Goal: Task Accomplishment & Management: Manage account settings

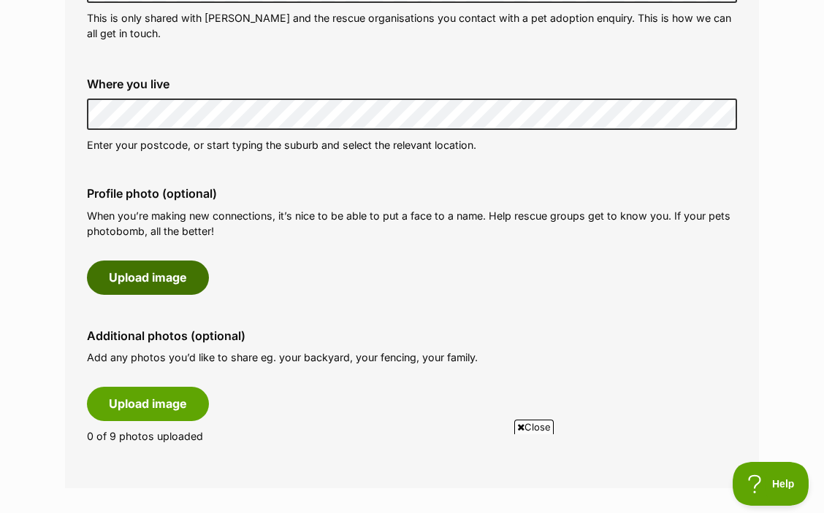
click at [131, 283] on button "Upload image" at bounding box center [148, 278] width 122 height 34
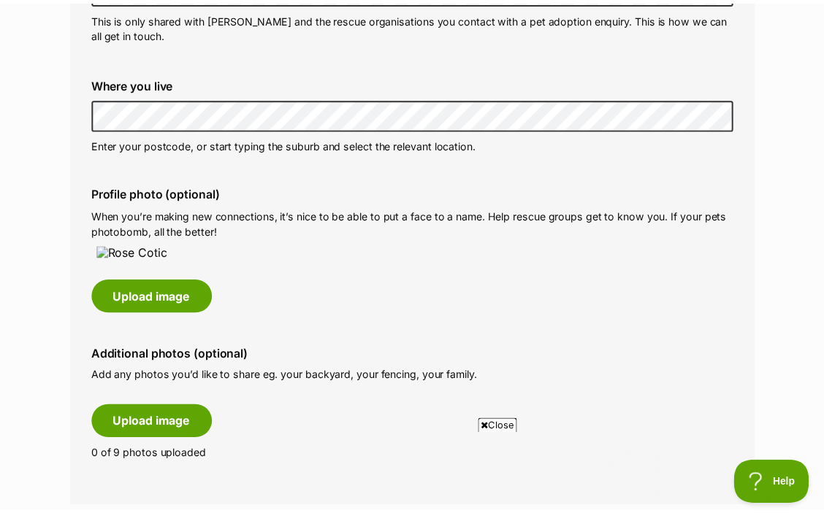
scroll to position [607, 0]
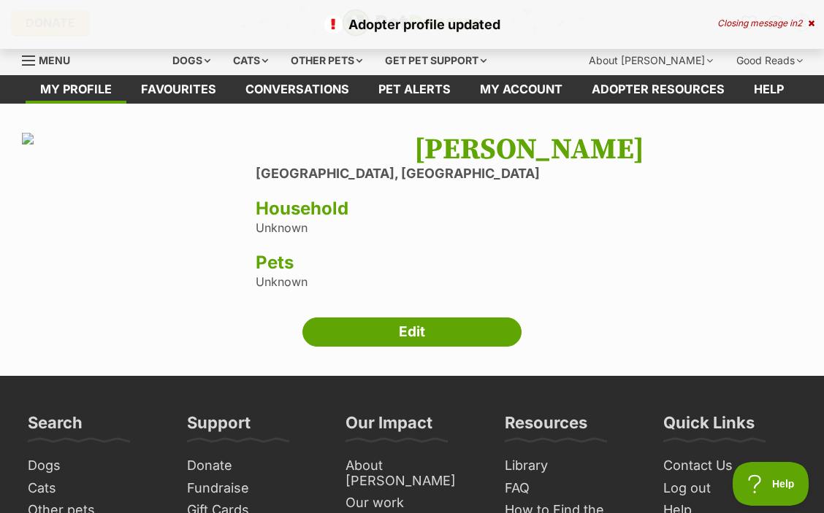
click at [293, 204] on h3 "Household" at bounding box center [529, 209] width 546 height 20
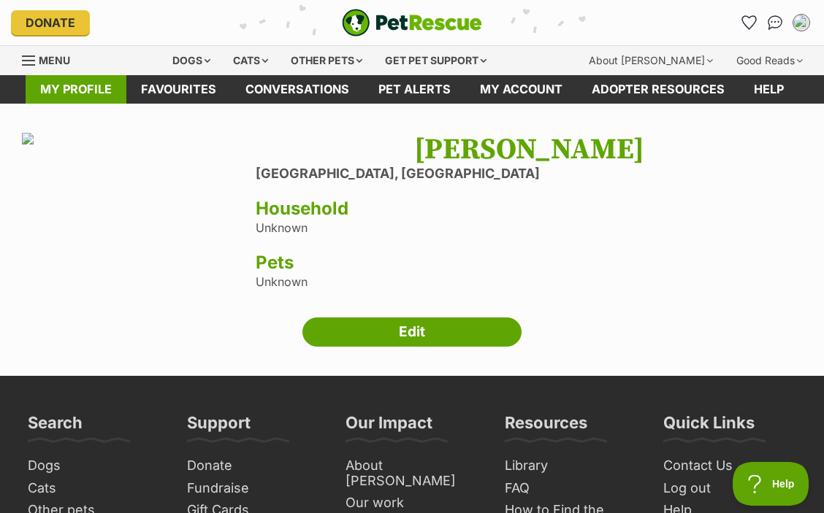
click at [99, 86] on link "My profile" at bounding box center [76, 89] width 101 height 28
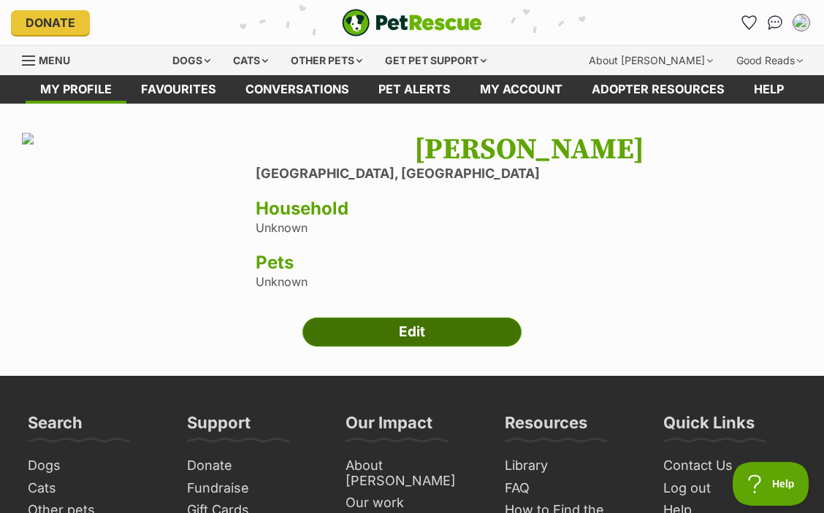
click at [368, 347] on link "Edit" at bounding box center [411, 332] width 219 height 29
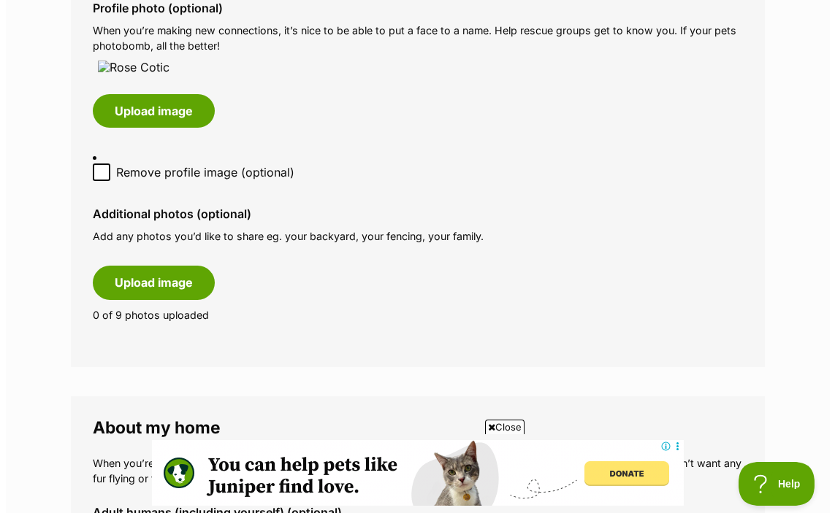
scroll to position [805, 0]
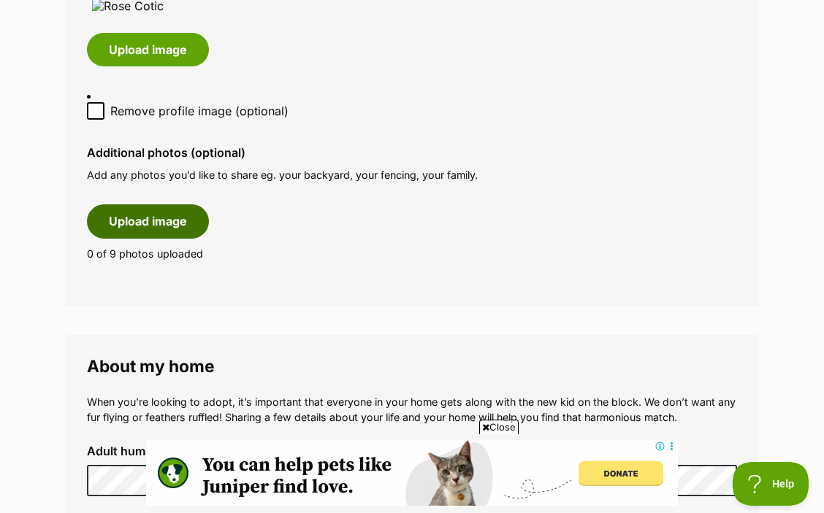
click at [125, 238] on button "Upload image" at bounding box center [148, 221] width 122 height 34
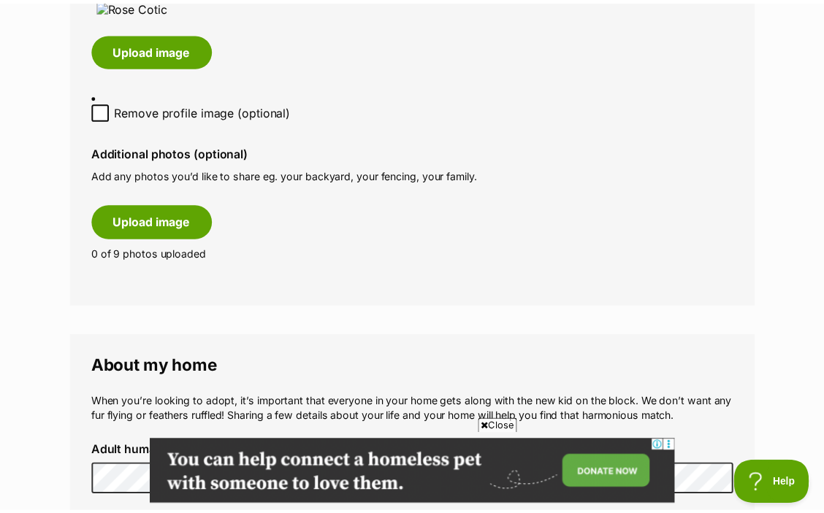
scroll to position [0, 0]
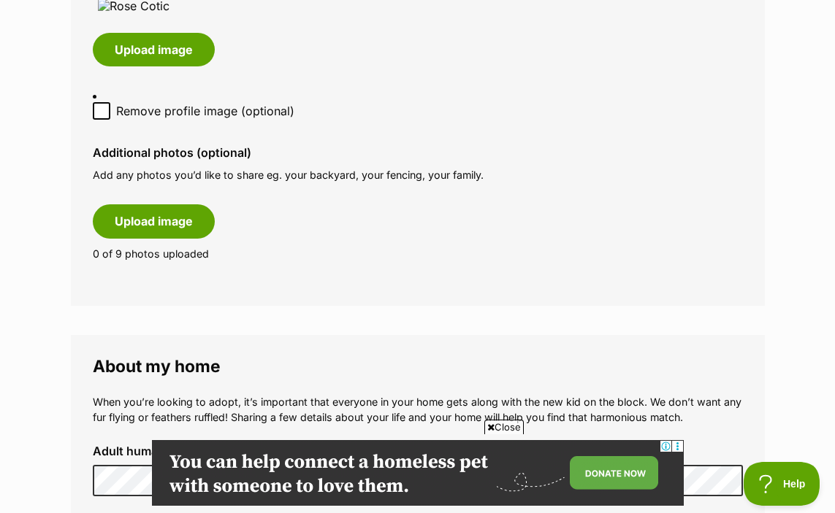
click at [498, 425] on span "Close" at bounding box center [503, 427] width 39 height 15
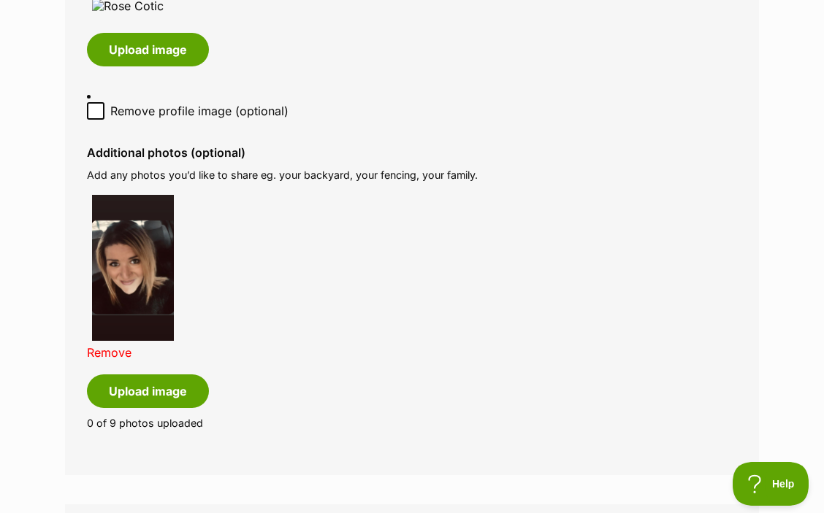
click at [93, 116] on icon at bounding box center [96, 111] width 10 height 10
click at [93, 120] on input "Remove profile image (optional)" at bounding box center [96, 111] width 18 height 18
checkbox input "true"
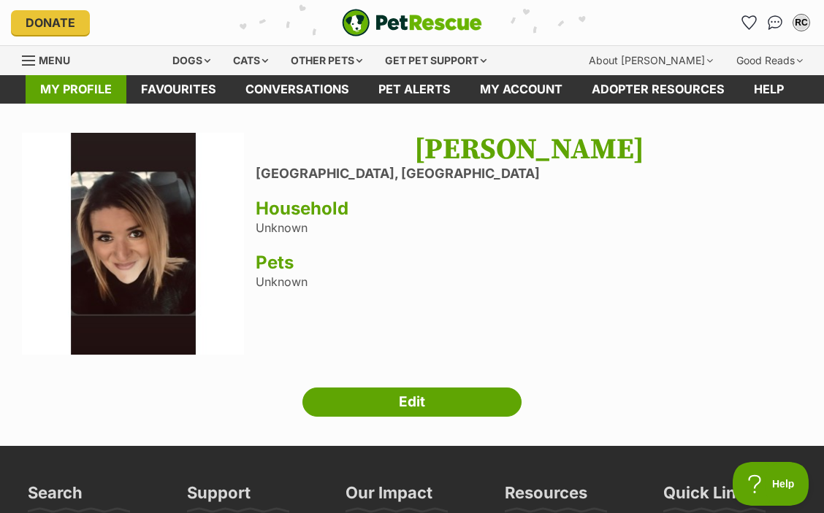
click at [77, 93] on link "My profile" at bounding box center [76, 89] width 101 height 28
click at [64, 93] on link "My profile" at bounding box center [76, 89] width 101 height 28
click at [160, 224] on img at bounding box center [133, 244] width 222 height 222
click at [500, 140] on h1 "[PERSON_NAME]" at bounding box center [529, 150] width 546 height 34
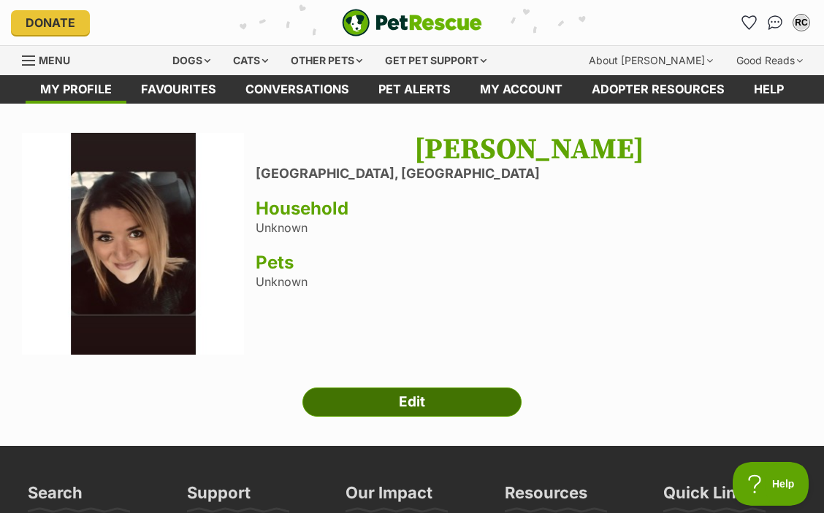
click at [441, 402] on link "Edit" at bounding box center [411, 402] width 219 height 29
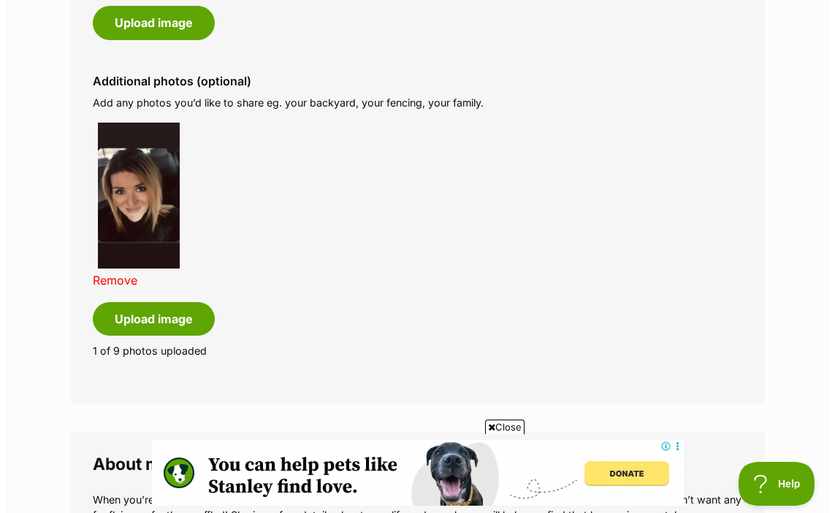
scroll to position [826, 0]
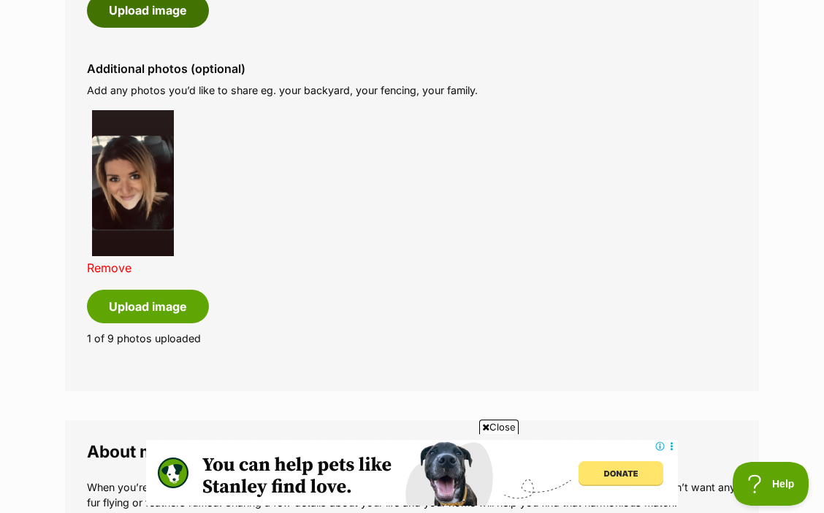
click at [125, 16] on button "Upload image" at bounding box center [148, 10] width 122 height 34
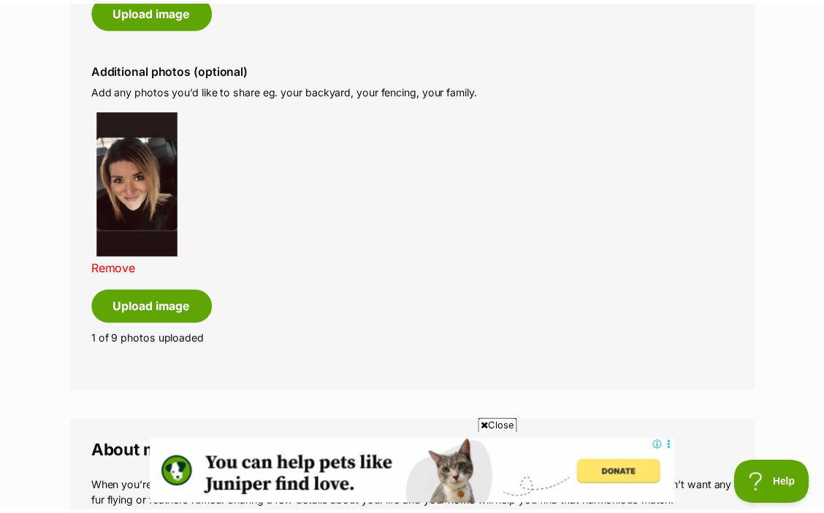
scroll to position [831, 0]
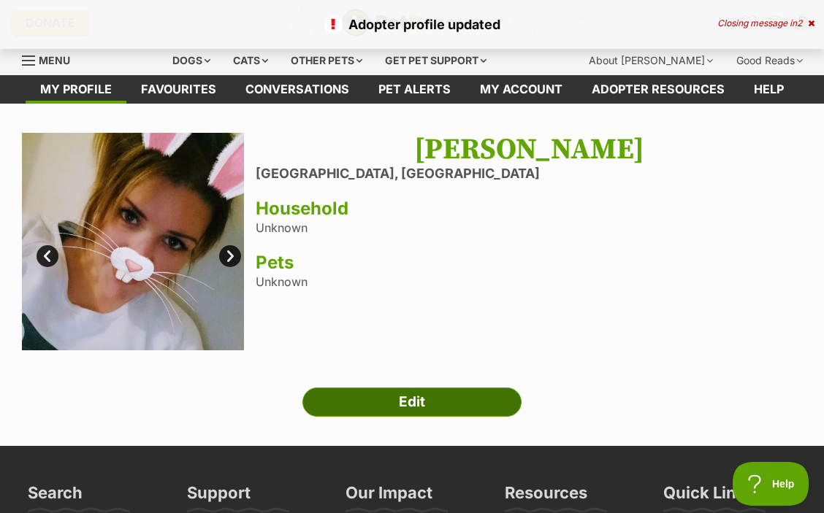
click at [393, 402] on link "Edit" at bounding box center [411, 402] width 219 height 29
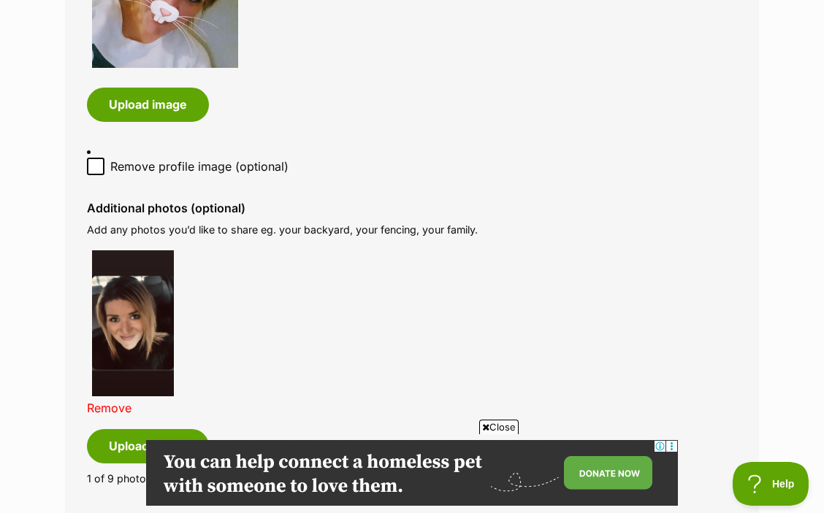
scroll to position [837, 0]
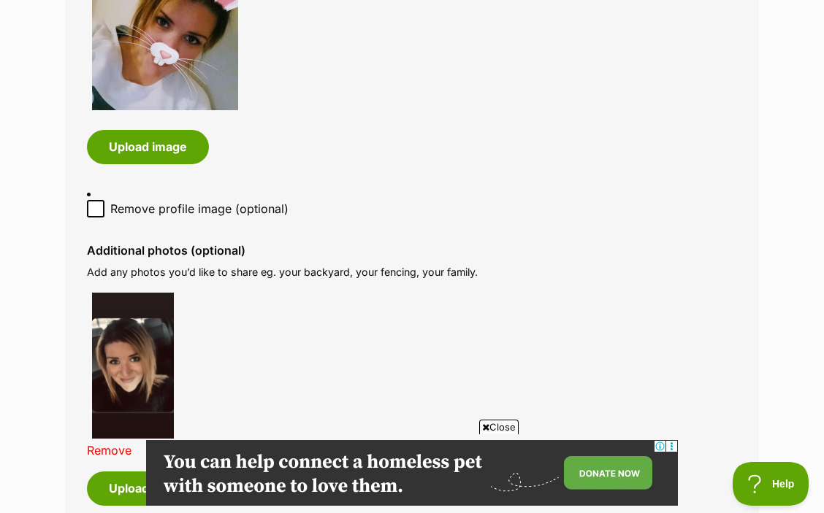
click at [502, 423] on span "Close" at bounding box center [498, 427] width 39 height 15
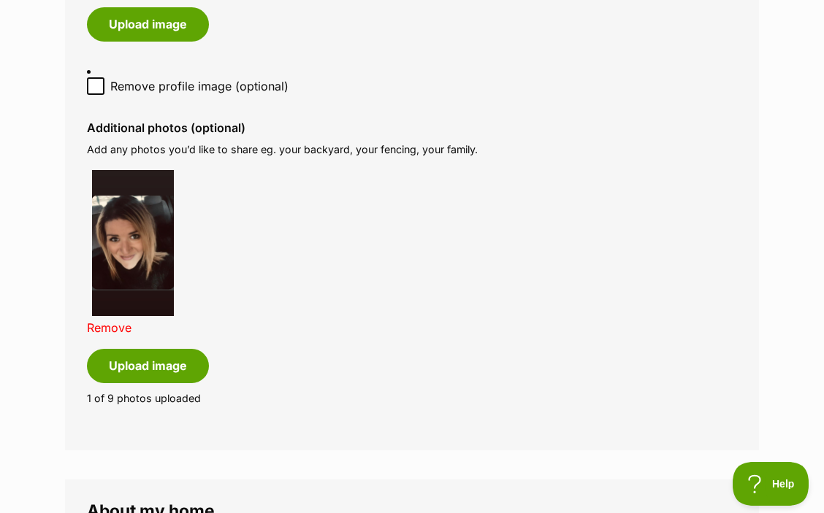
scroll to position [970, 0]
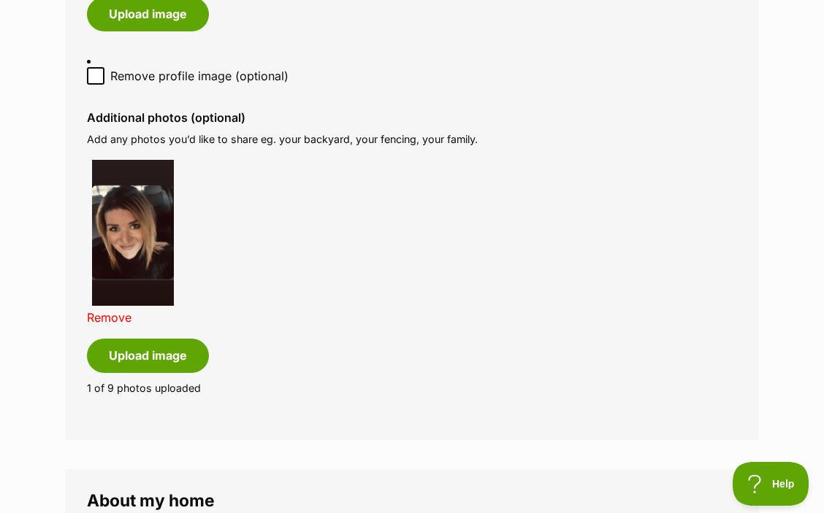
click at [116, 310] on link "Remove" at bounding box center [109, 317] width 45 height 15
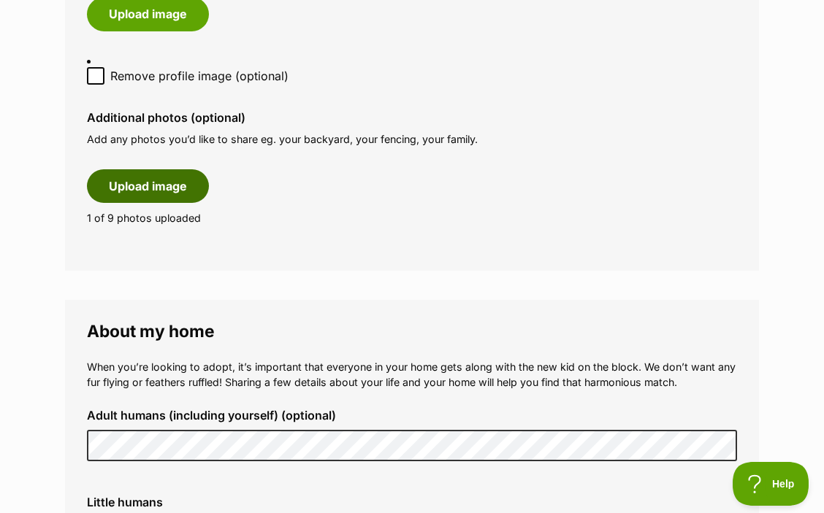
click at [148, 169] on button "Upload image" at bounding box center [148, 186] width 122 height 34
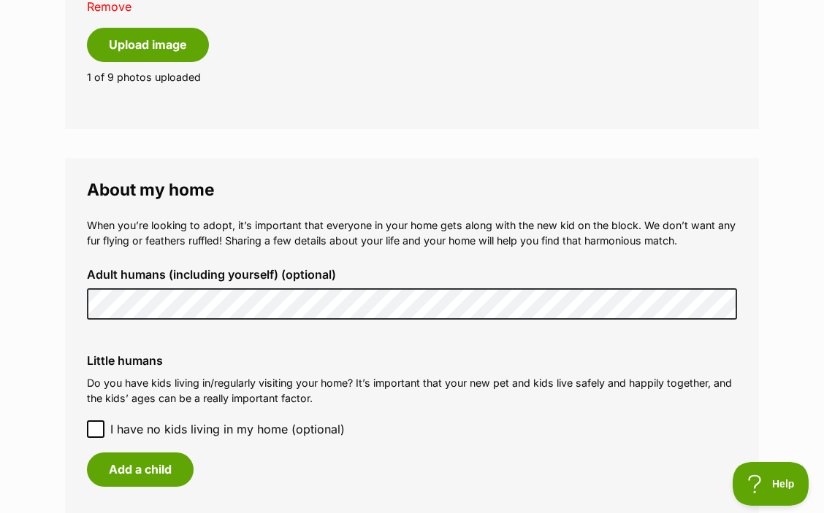
scroll to position [1282, 0]
click at [96, 423] on icon at bounding box center [96, 428] width 10 height 10
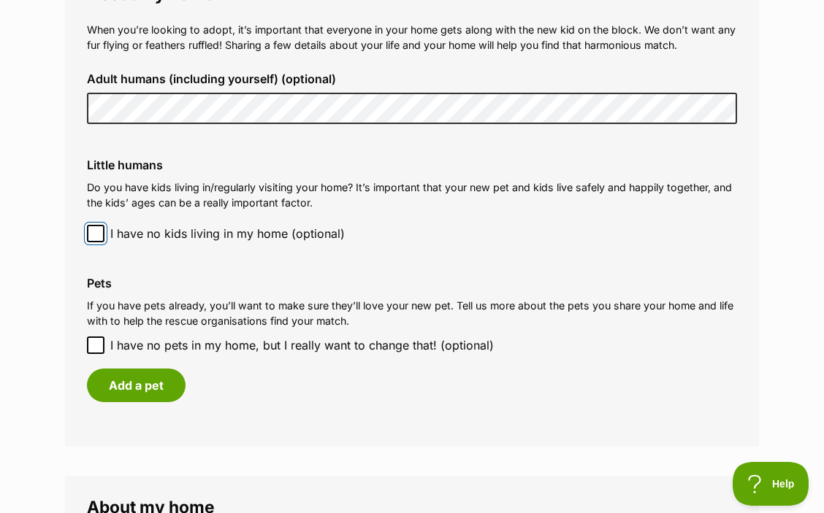
scroll to position [1481, 0]
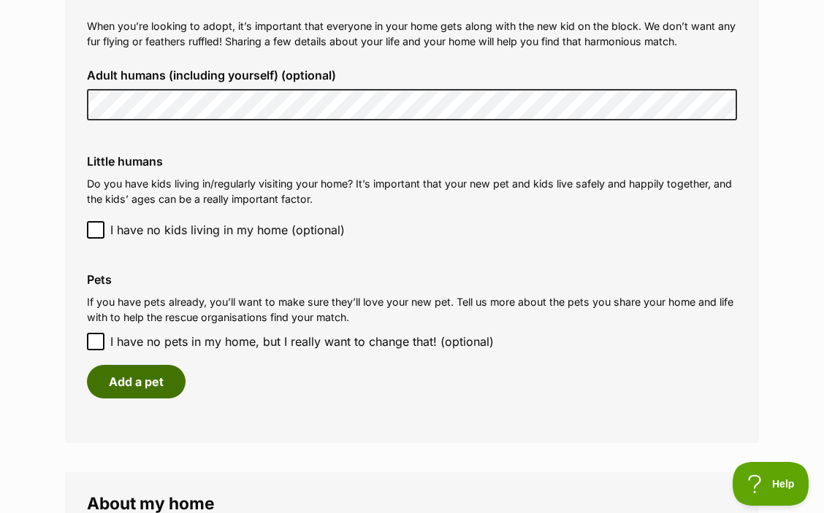
click at [118, 374] on button "Add a pet" at bounding box center [136, 382] width 99 height 34
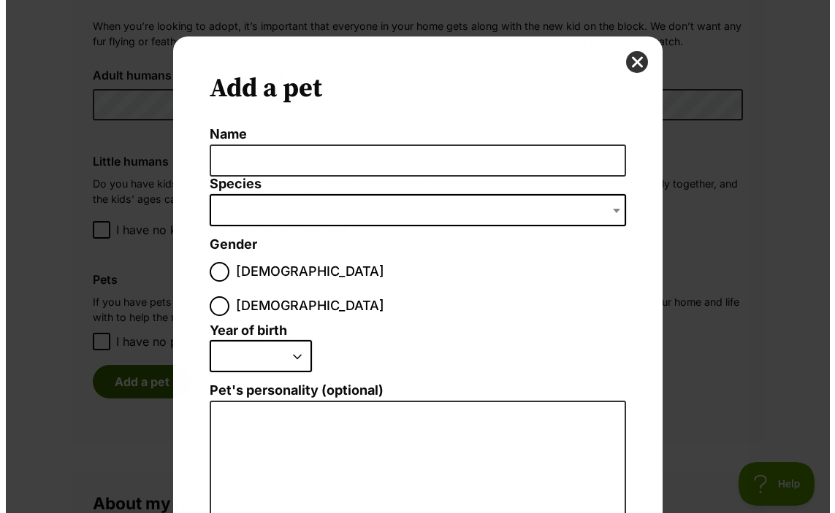
scroll to position [0, 0]
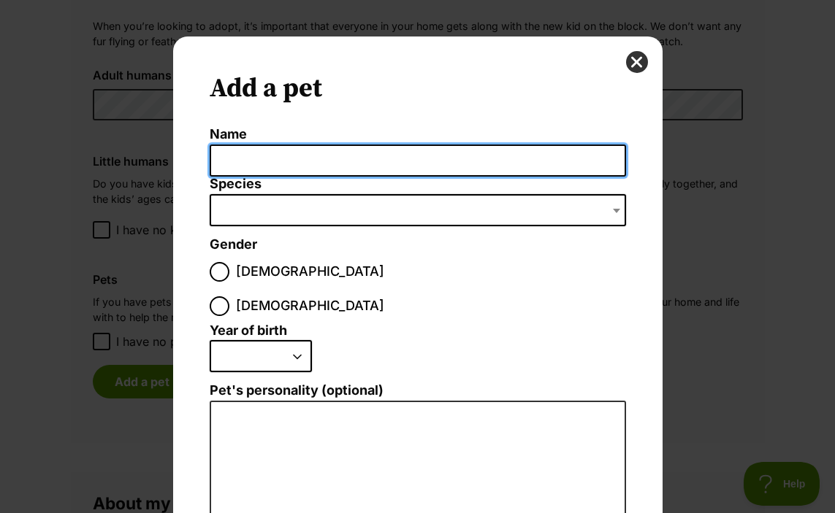
click at [221, 163] on input "Name" at bounding box center [418, 161] width 416 height 33
type input "[PERSON_NAME]"
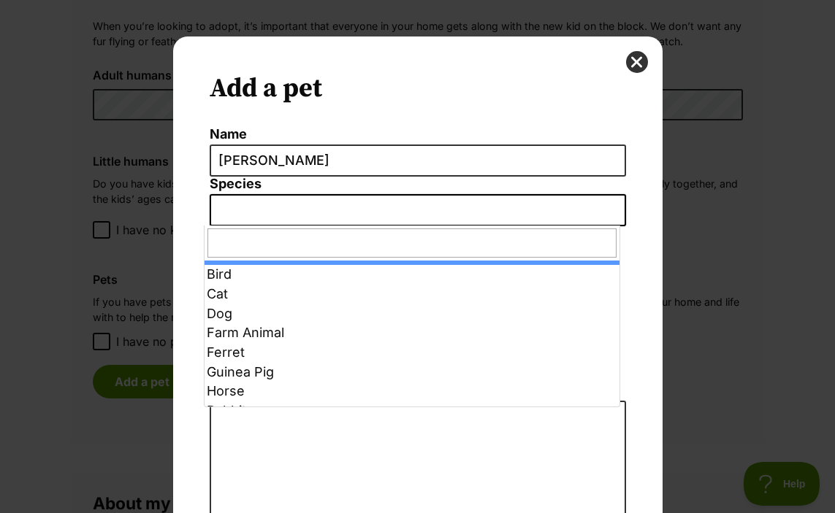
click at [228, 209] on span "Dialog Window - Close (Press escape to close)" at bounding box center [418, 210] width 416 height 32
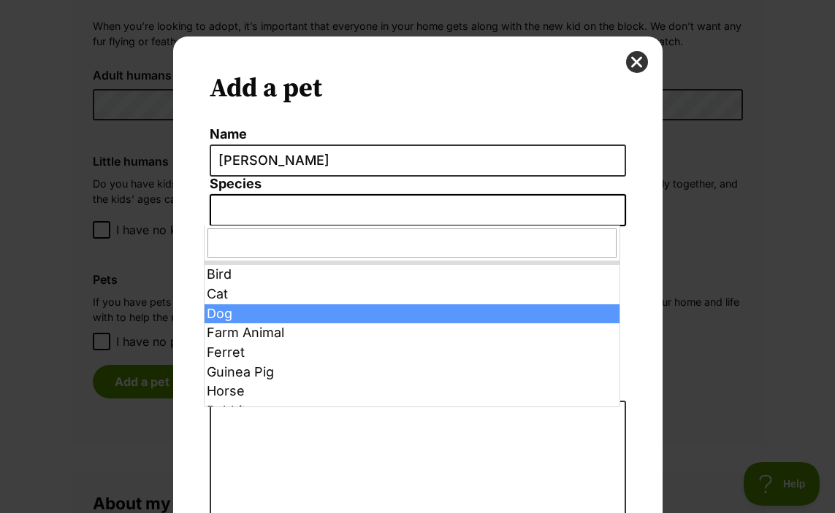
select select "1"
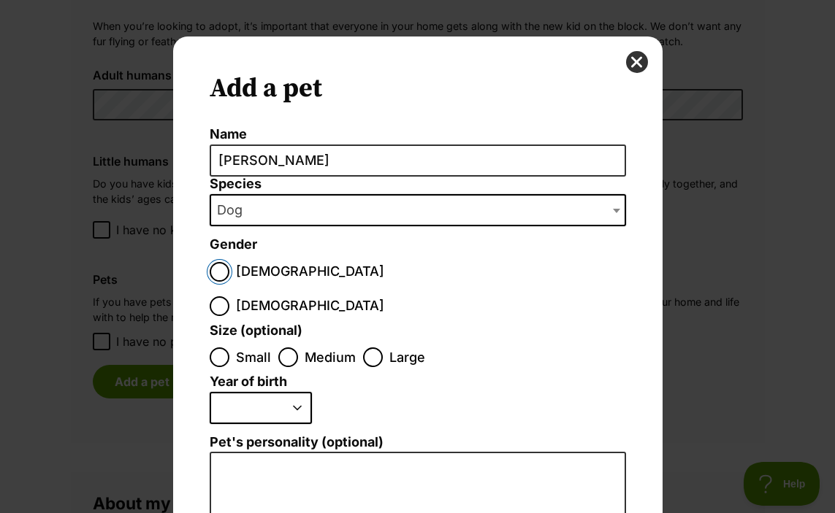
click at [215, 272] on input "[DEMOGRAPHIC_DATA]" at bounding box center [220, 272] width 20 height 20
radio input "true"
click at [282, 348] on input "Medium" at bounding box center [288, 358] width 20 height 20
radio input "true"
click at [293, 392] on select "2025 2024 2023 2022 2021 2020 2019 2018 2017 2016 2015 2014 2013 2012 2011 2010…" at bounding box center [261, 408] width 102 height 32
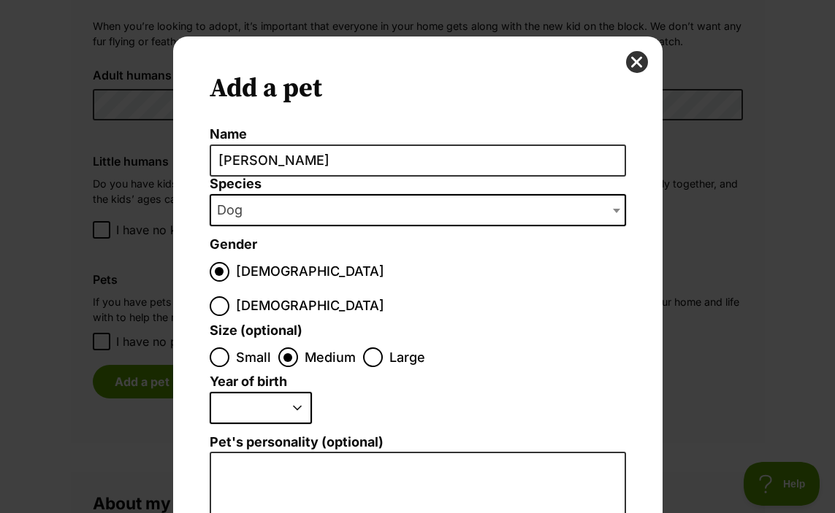
select select "2023"
click at [210, 392] on select "2025 2024 2023 2022 2021 2020 2019 2018 2017 2016 2015 2014 2013 2012 2011 2010…" at bounding box center [261, 408] width 102 height 32
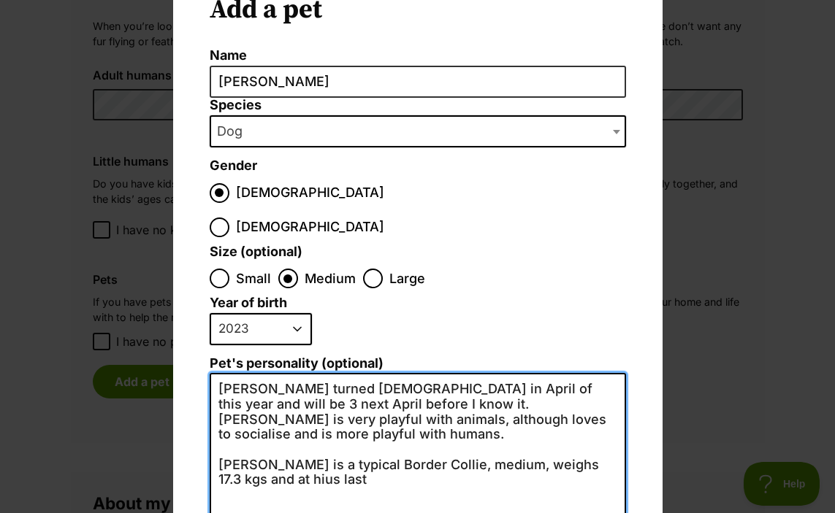
scroll to position [83, 0]
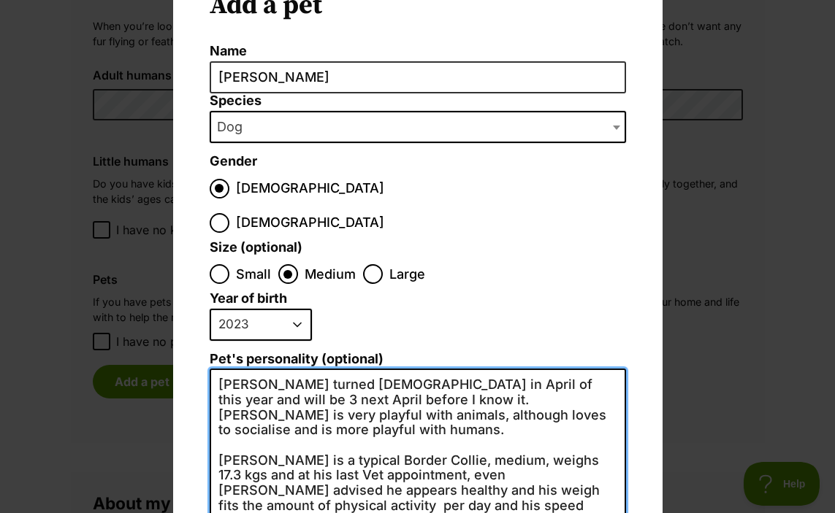
drag, startPoint x: 457, startPoint y: 425, endPoint x: 513, endPoint y: 457, distance: 64.7
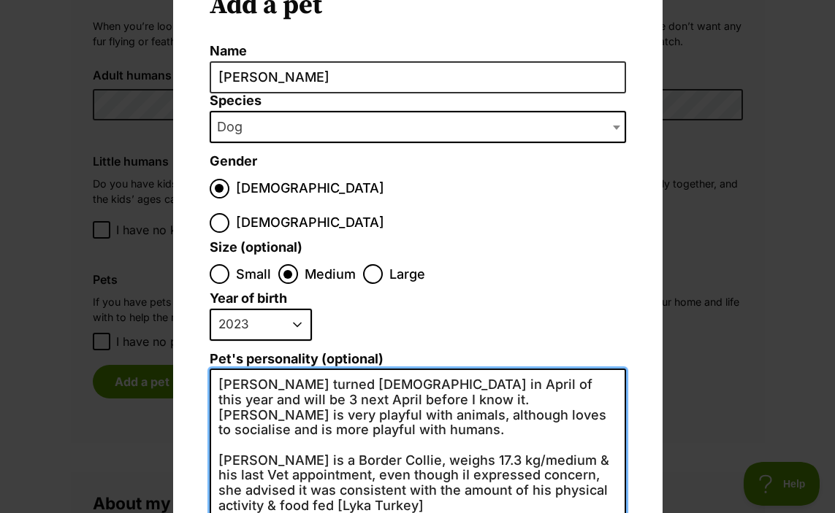
drag, startPoint x: 370, startPoint y: 369, endPoint x: 383, endPoint y: 355, distance: 19.6
drag, startPoint x: 266, startPoint y: 348, endPoint x: 372, endPoint y: 370, distance: 108.3
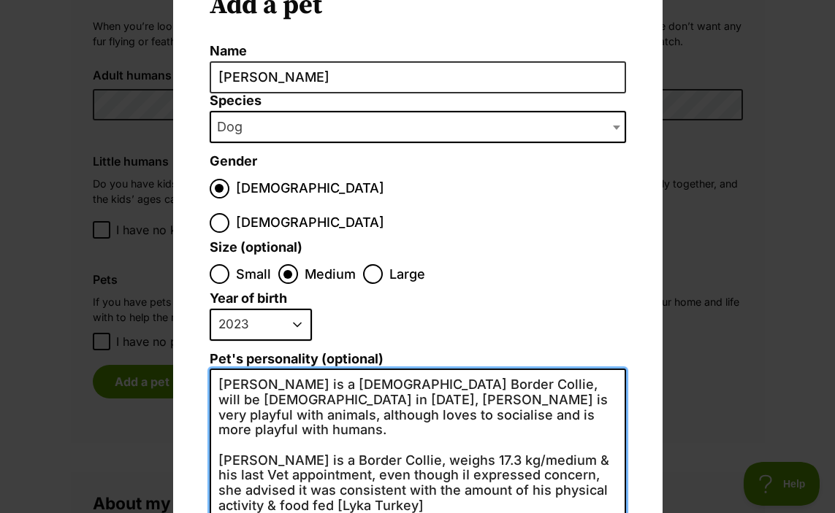
drag, startPoint x: 387, startPoint y: 411, endPoint x: 265, endPoint y: 414, distance: 122.0
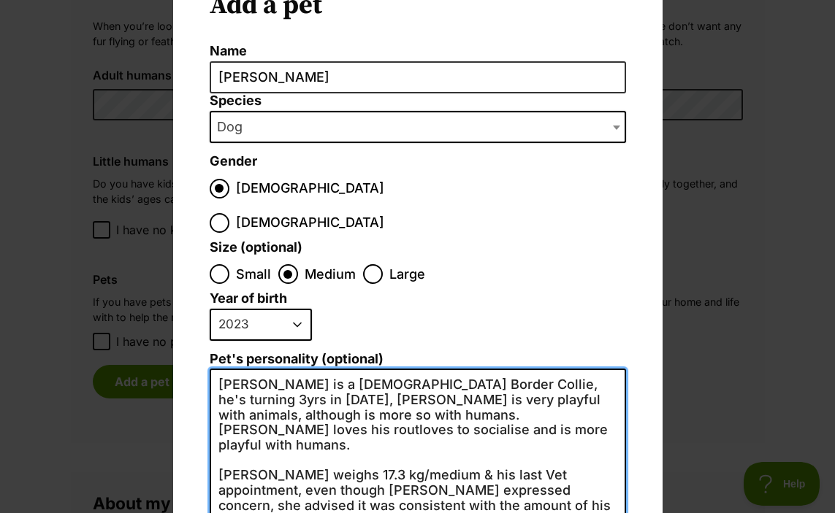
drag, startPoint x: 373, startPoint y: 399, endPoint x: 381, endPoint y: 380, distance: 19.9
drag, startPoint x: 239, startPoint y: 395, endPoint x: 338, endPoint y: 409, distance: 100.3
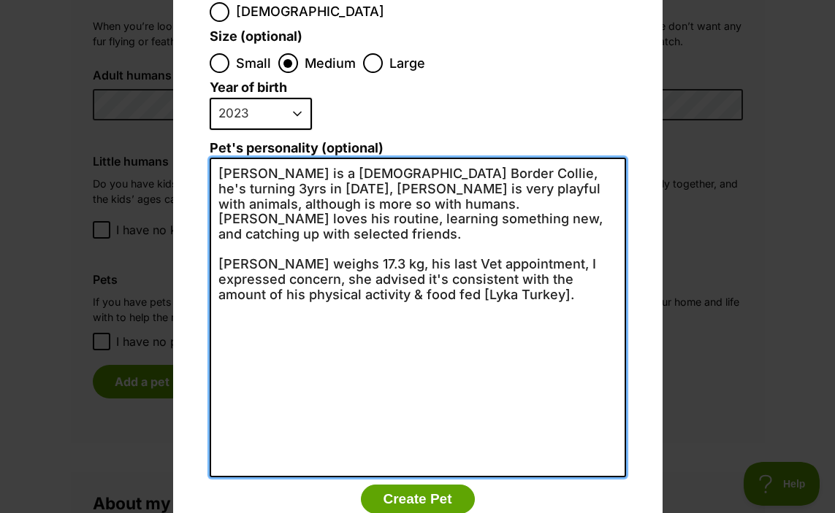
scroll to position [319, 0]
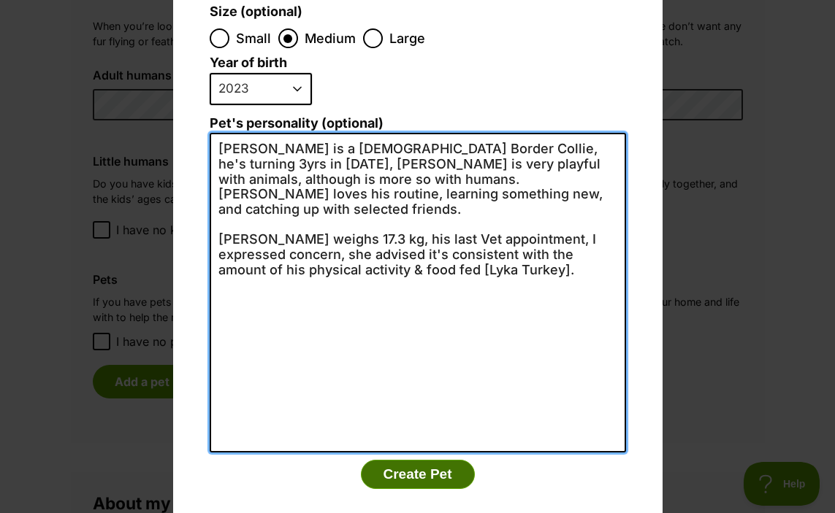
type textarea "Frankee is a male Border Collie, he's turning 3yrs in April 2026, Frankee is ve…"
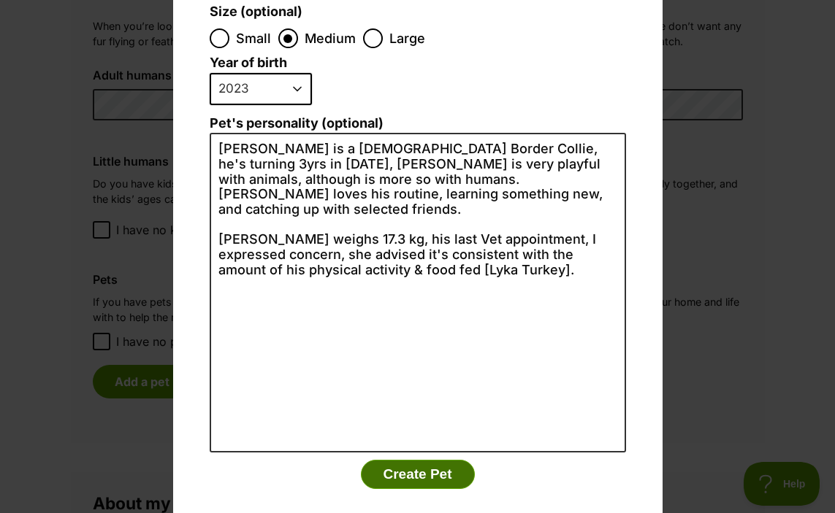
click at [409, 460] on button "Create Pet" at bounding box center [418, 474] width 114 height 29
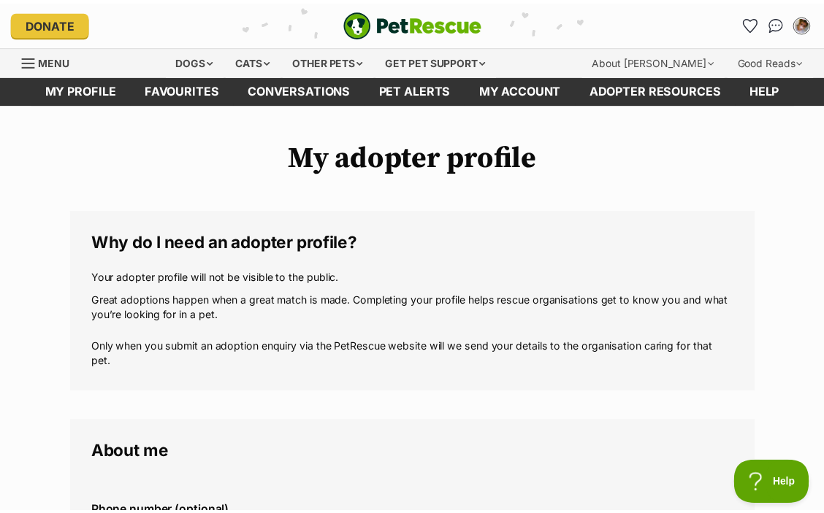
scroll to position [1481, 0]
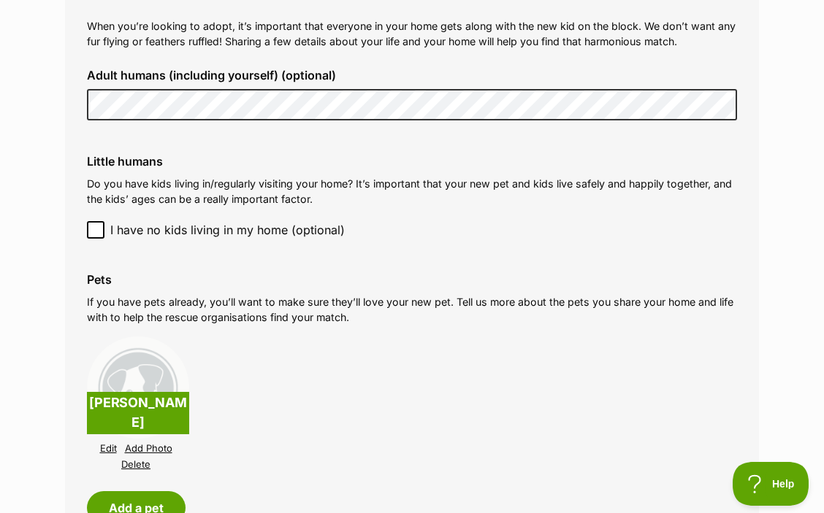
click at [166, 409] on p "[PERSON_NAME]" at bounding box center [138, 413] width 102 height 42
click at [142, 443] on link "Add Photo" at bounding box center [148, 448] width 47 height 11
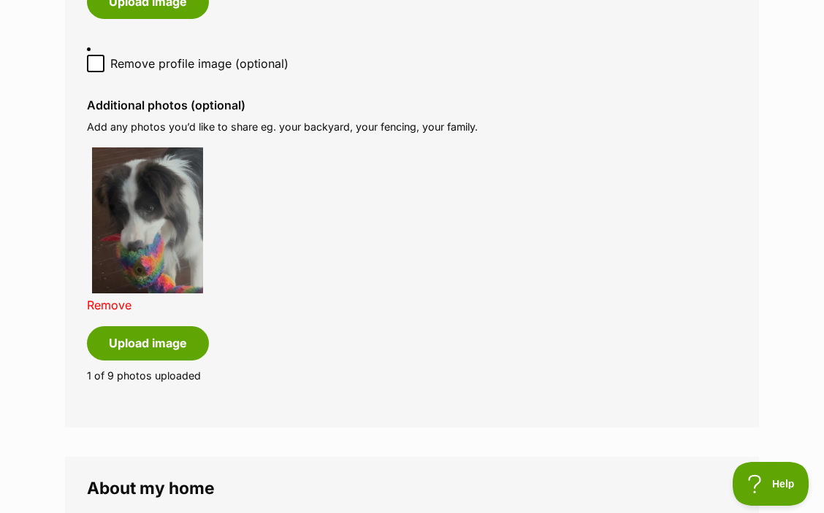
scroll to position [980, 0]
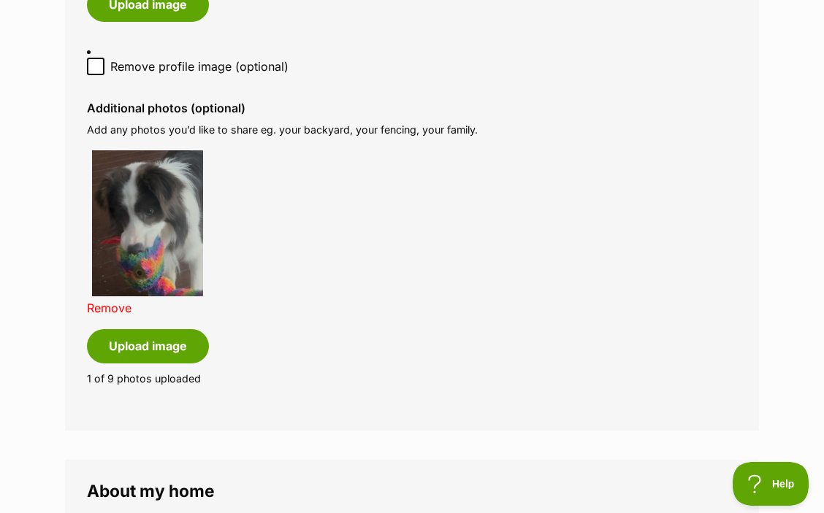
click at [108, 301] on link "Remove" at bounding box center [109, 308] width 45 height 15
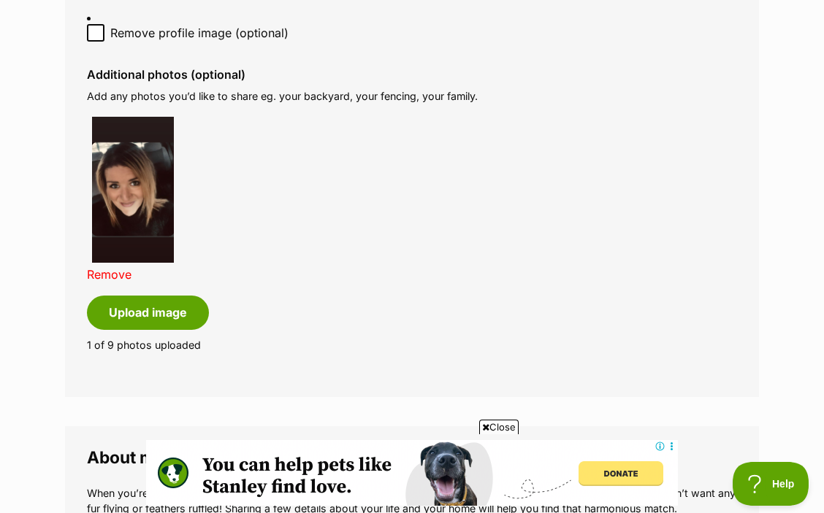
scroll to position [1016, 0]
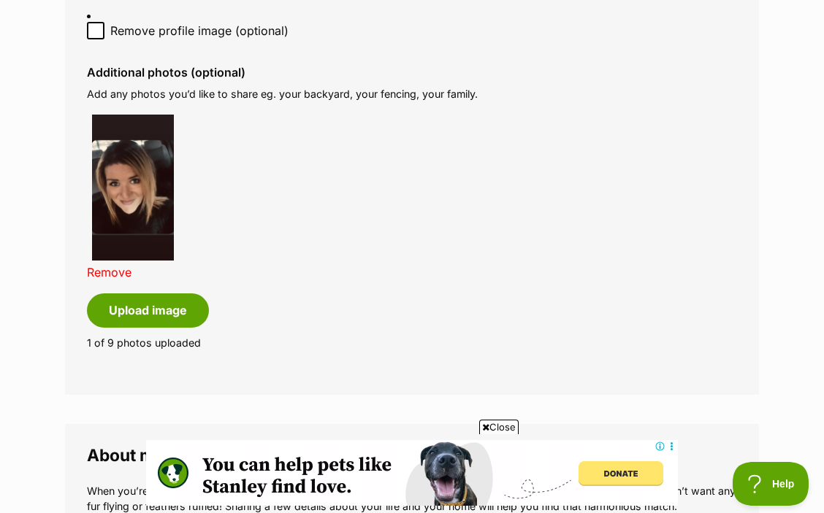
click at [109, 265] on link "Remove" at bounding box center [109, 272] width 45 height 15
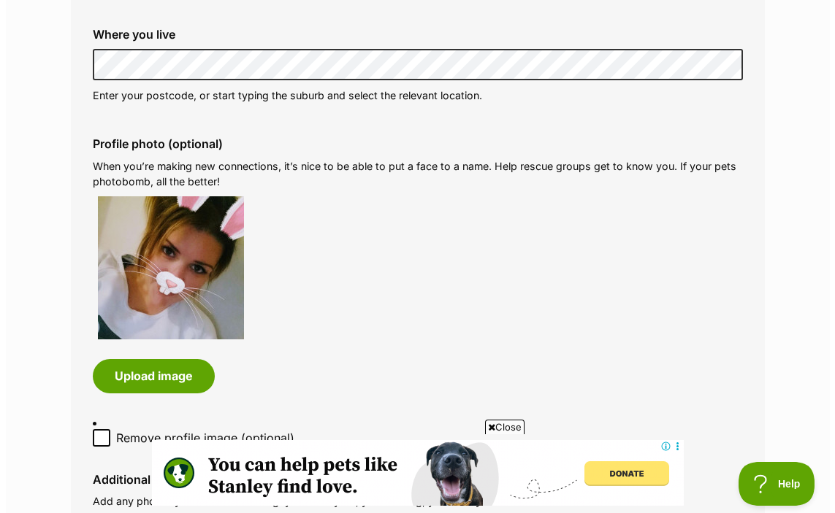
scroll to position [620, 0]
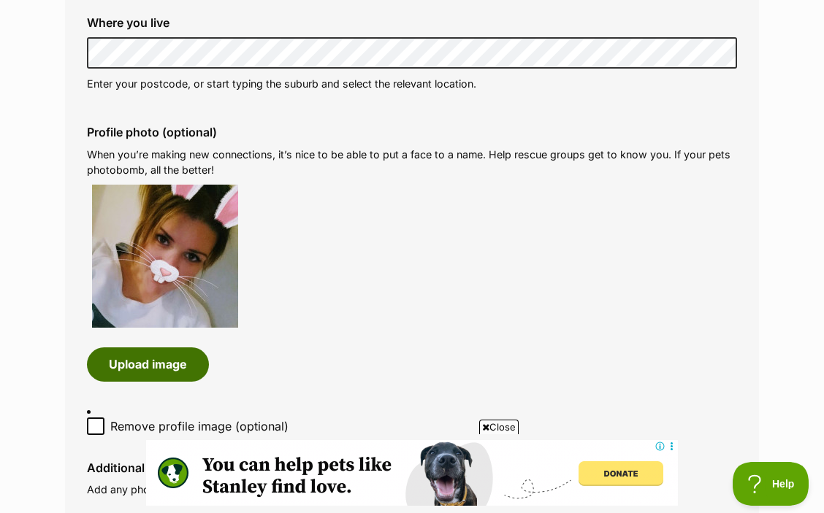
click at [140, 369] on button "Upload image" at bounding box center [148, 365] width 122 height 34
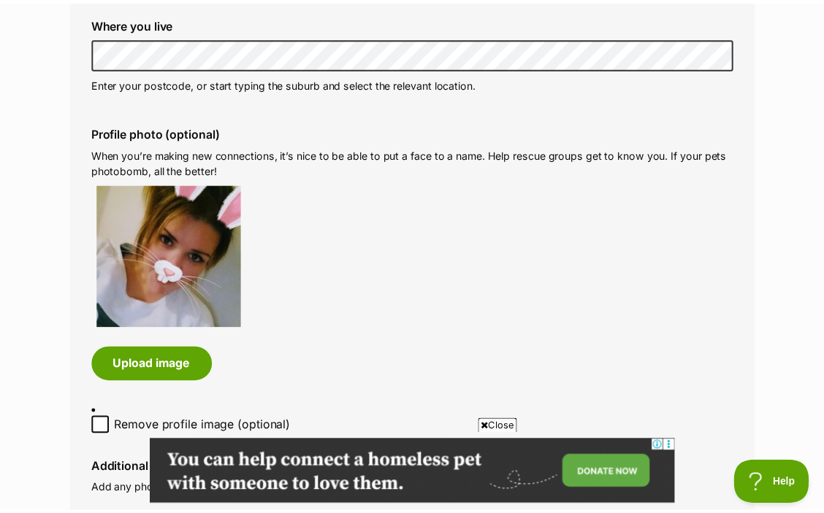
scroll to position [0, 0]
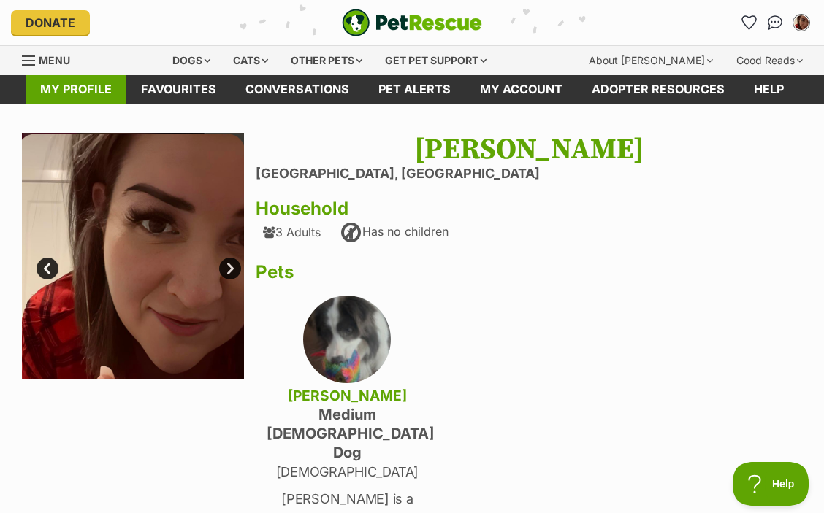
click at [72, 91] on link "My profile" at bounding box center [76, 89] width 101 height 28
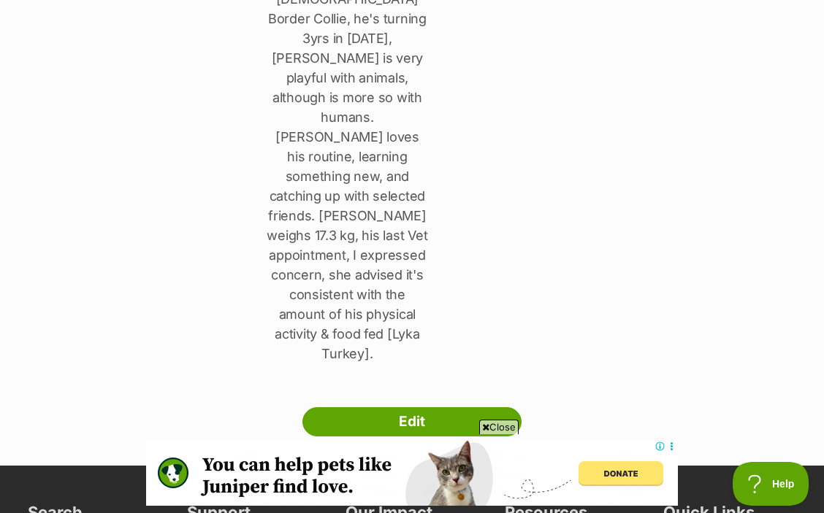
scroll to position [529, 0]
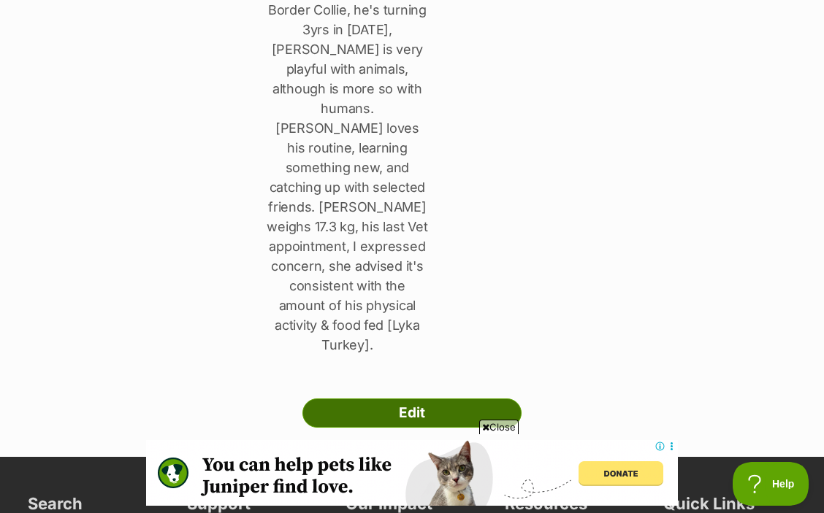
click at [430, 399] on link "Edit" at bounding box center [411, 413] width 219 height 29
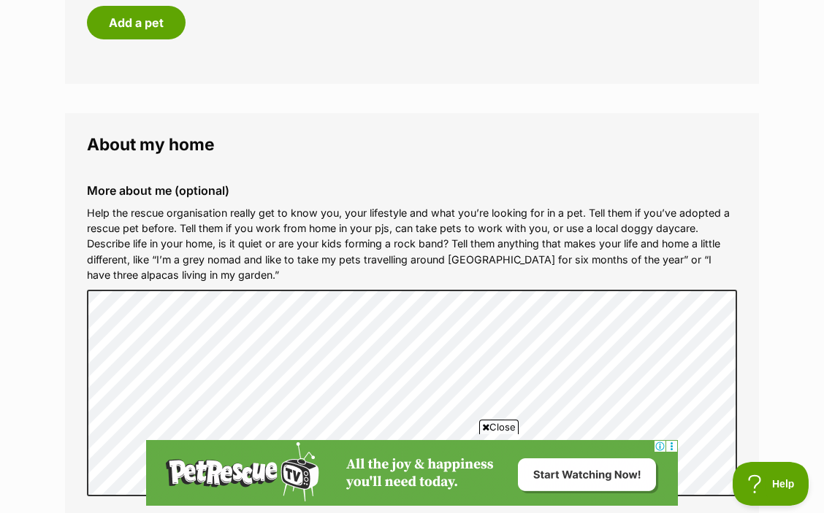
click at [483, 426] on icon at bounding box center [485, 427] width 7 height 9
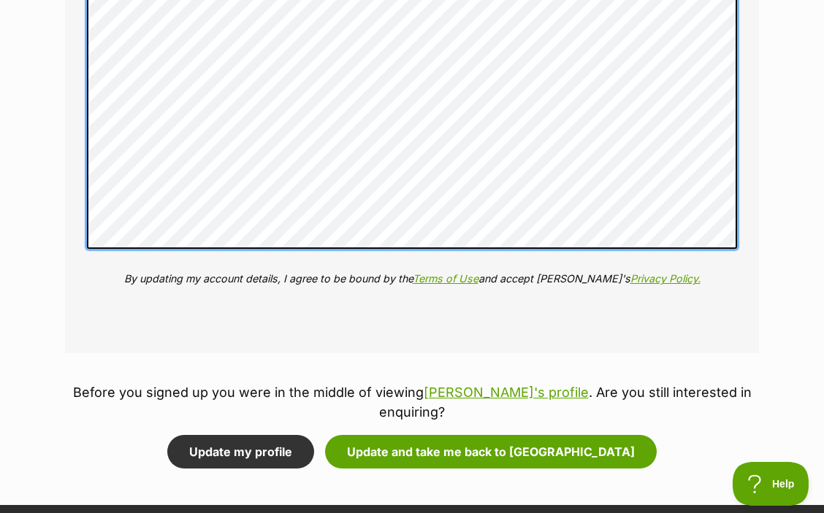
scroll to position [2984, 0]
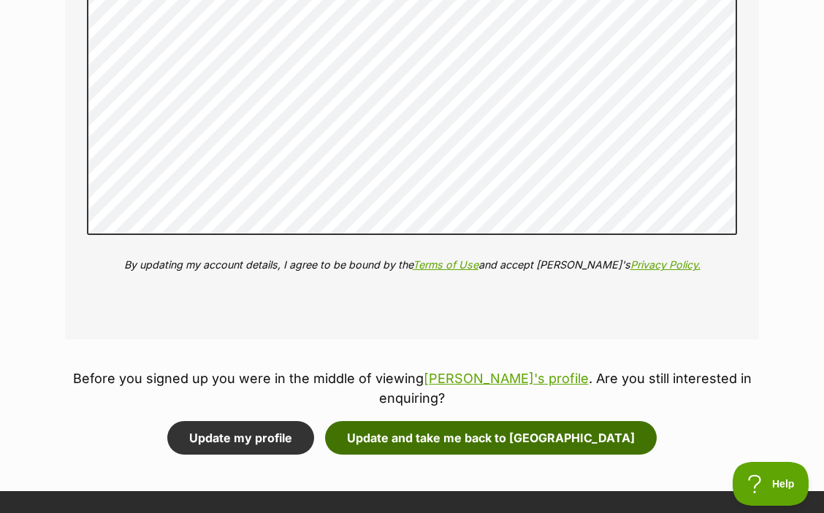
click at [494, 422] on button "Update and take me back to [GEOGRAPHIC_DATA]" at bounding box center [490, 438] width 331 height 34
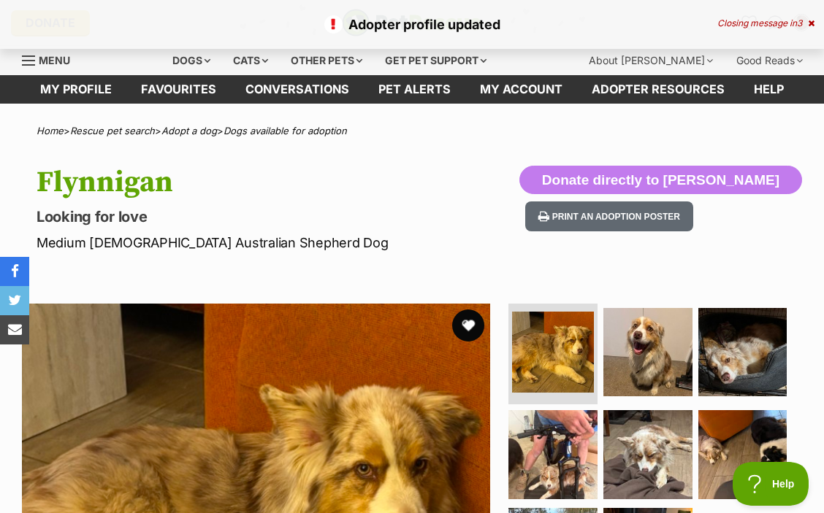
click at [471, 331] on button "favourite" at bounding box center [468, 326] width 32 height 32
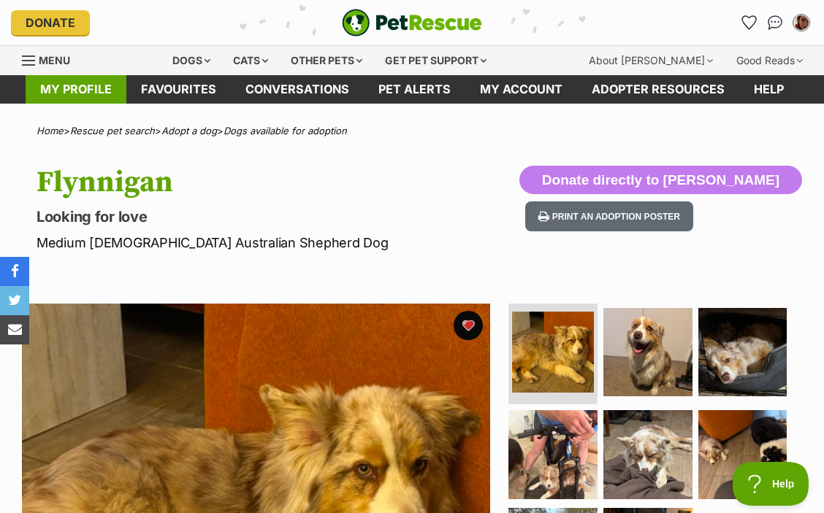
click at [68, 93] on link "My profile" at bounding box center [76, 89] width 101 height 28
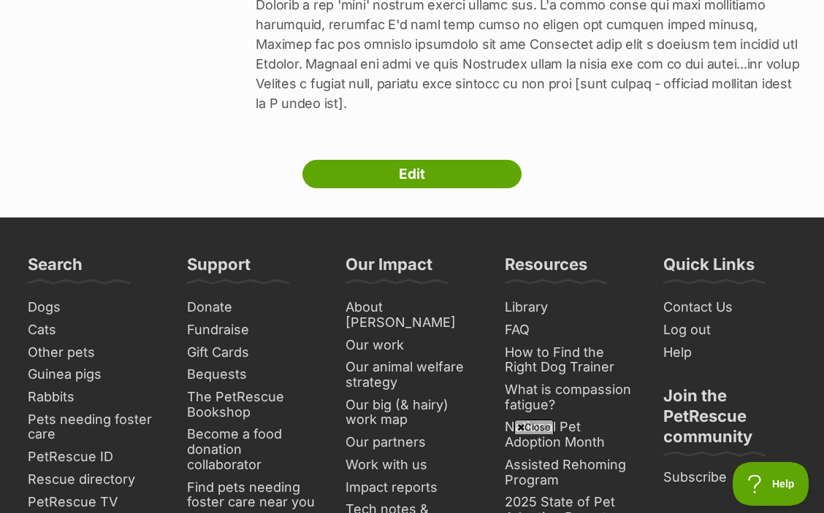
scroll to position [1930, 0]
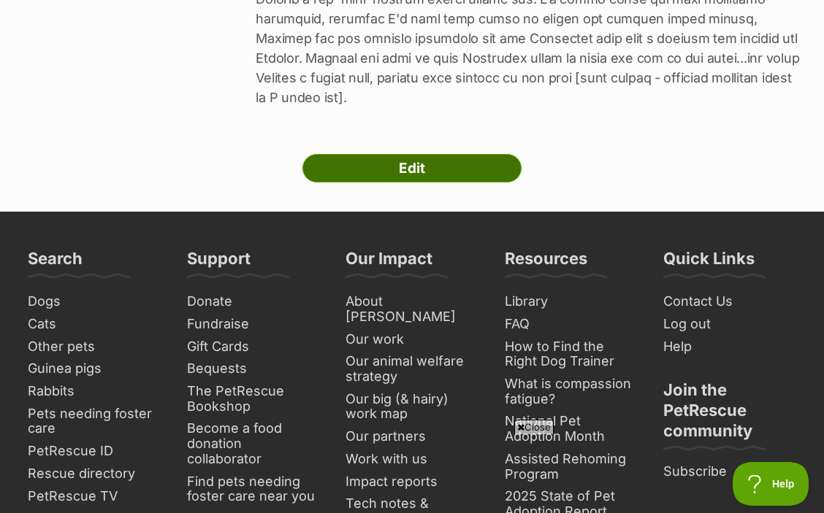
click at [424, 154] on link "Edit" at bounding box center [411, 168] width 219 height 29
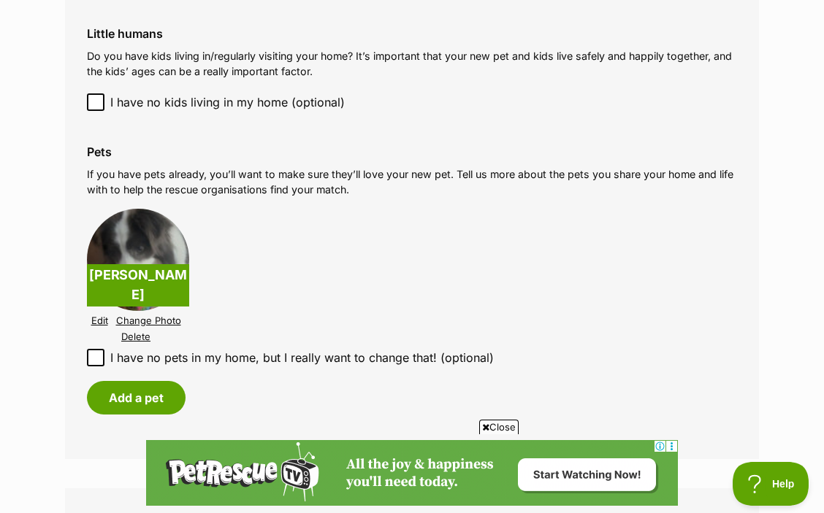
click at [99, 315] on link "Edit" at bounding box center [99, 320] width 17 height 11
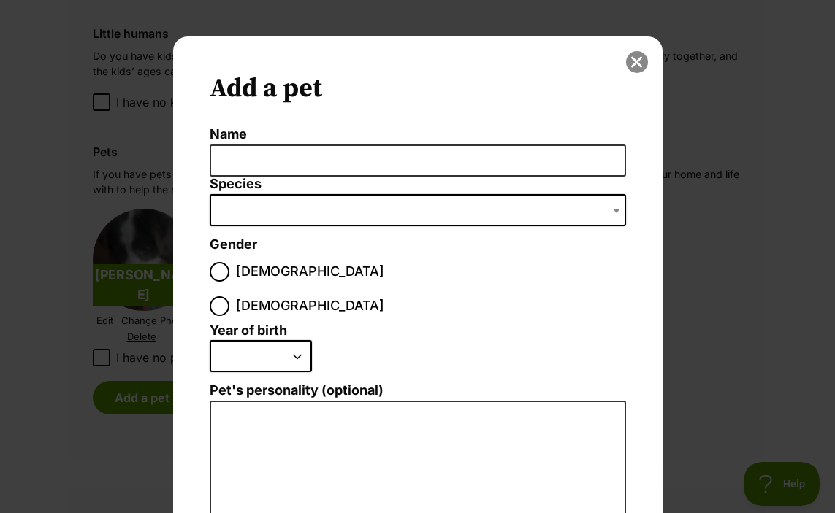
click at [631, 65] on button "close" at bounding box center [637, 62] width 22 height 22
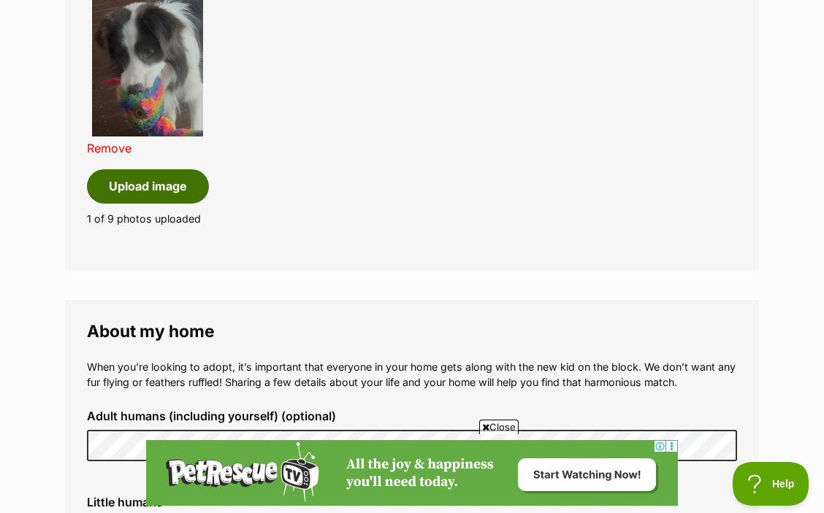
scroll to position [1200, 0]
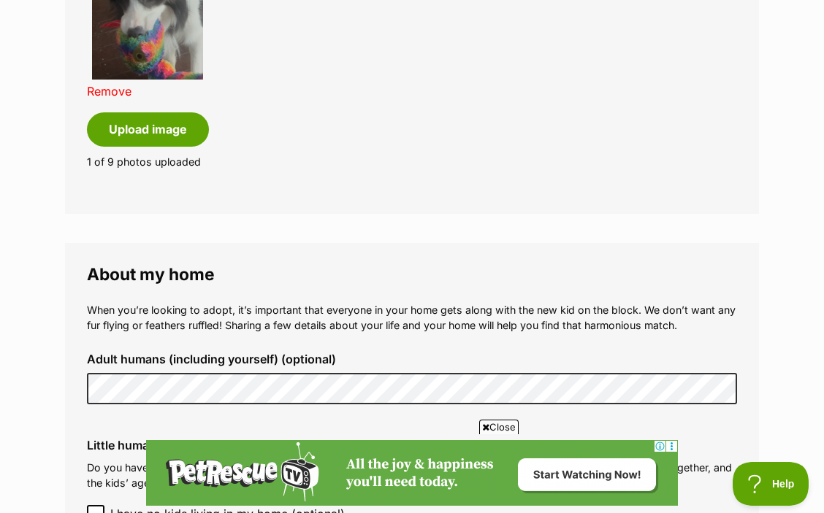
click at [115, 84] on link "Remove" at bounding box center [109, 91] width 45 height 15
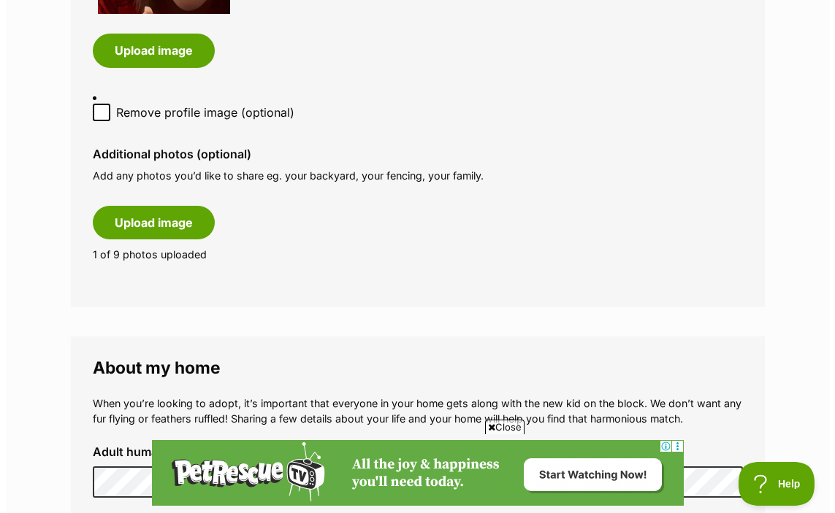
scroll to position [943, 0]
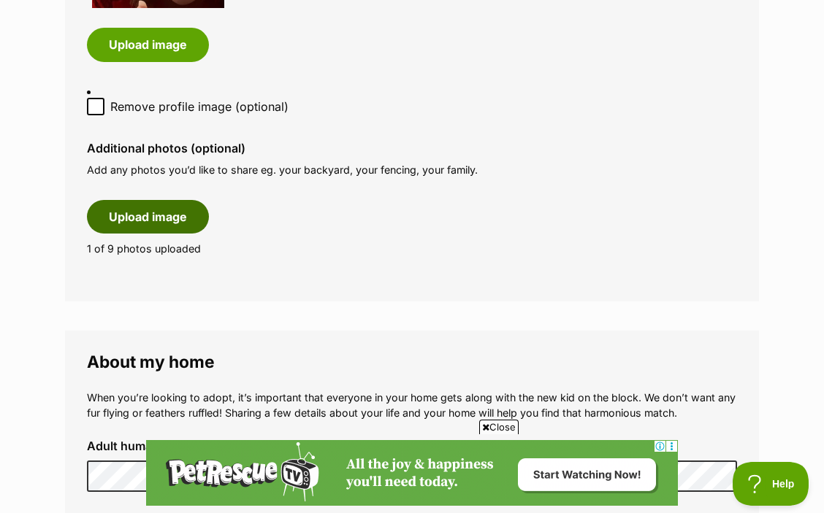
click at [126, 212] on button "Upload image" at bounding box center [148, 217] width 122 height 34
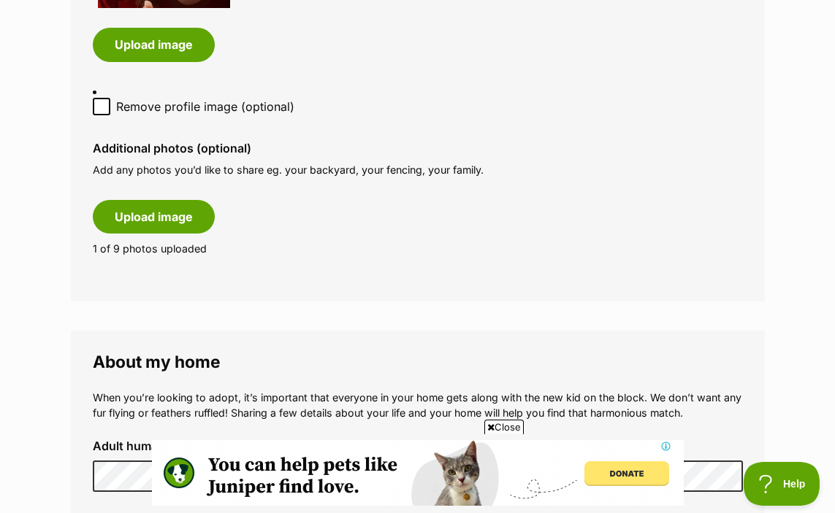
scroll to position [0, 0]
click at [491, 426] on icon at bounding box center [490, 427] width 7 height 9
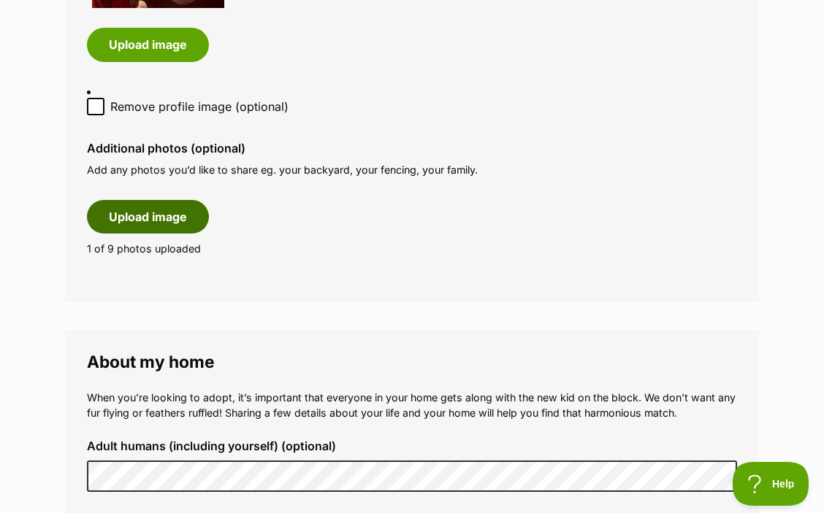
click at [148, 212] on button "Upload image" at bounding box center [148, 217] width 122 height 34
